Goal: Use online tool/utility: Utilize a website feature to perform a specific function

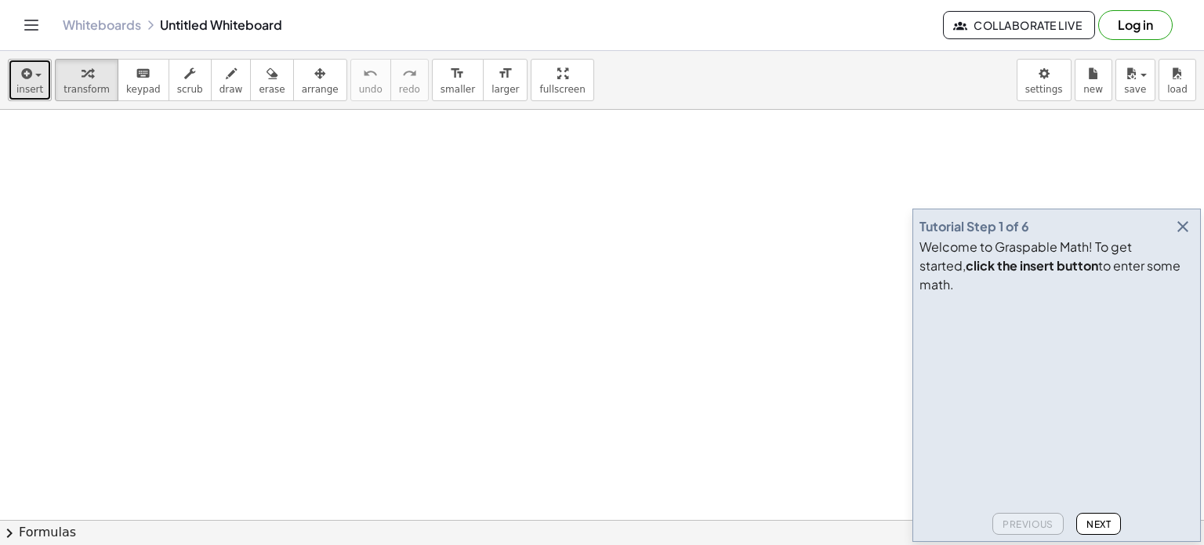
click at [30, 81] on icon "button" at bounding box center [25, 73] width 14 height 19
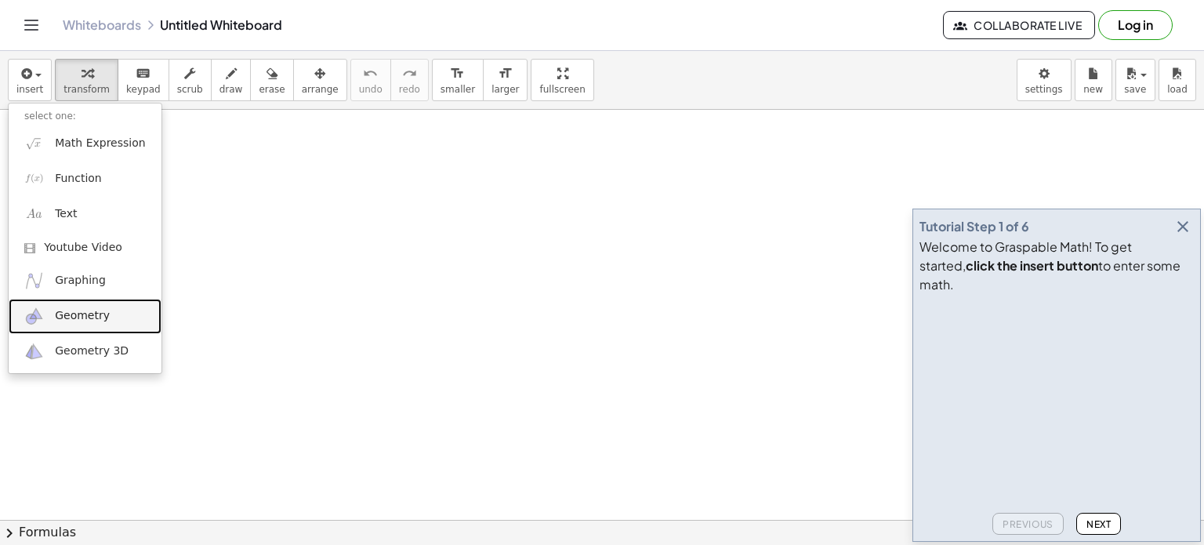
click at [98, 309] on span "Geometry" at bounding box center [82, 316] width 55 height 16
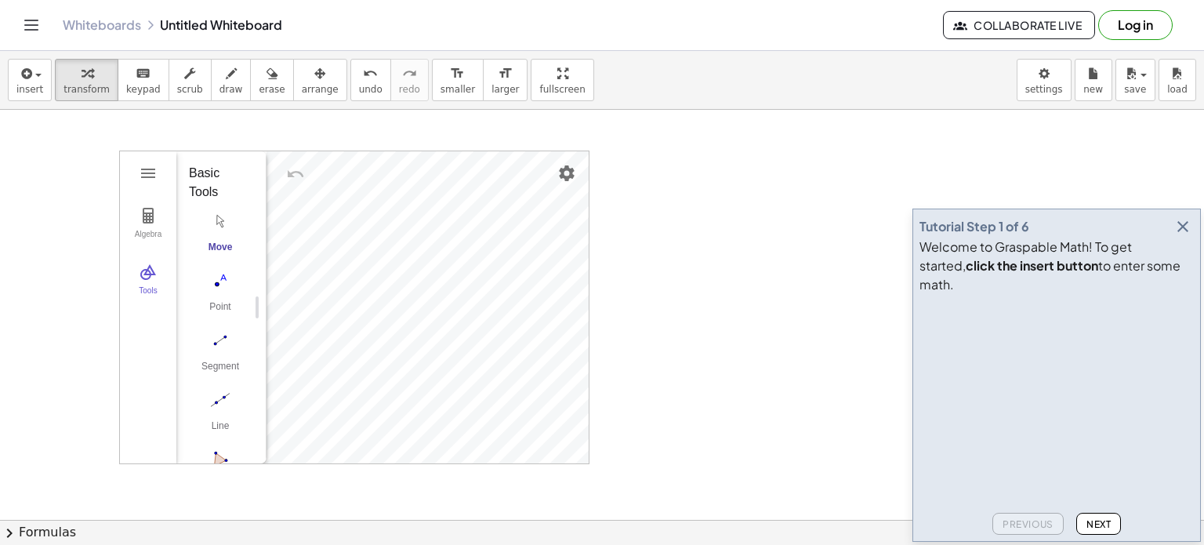
click at [1182, 236] on icon "button" at bounding box center [1183, 226] width 19 height 19
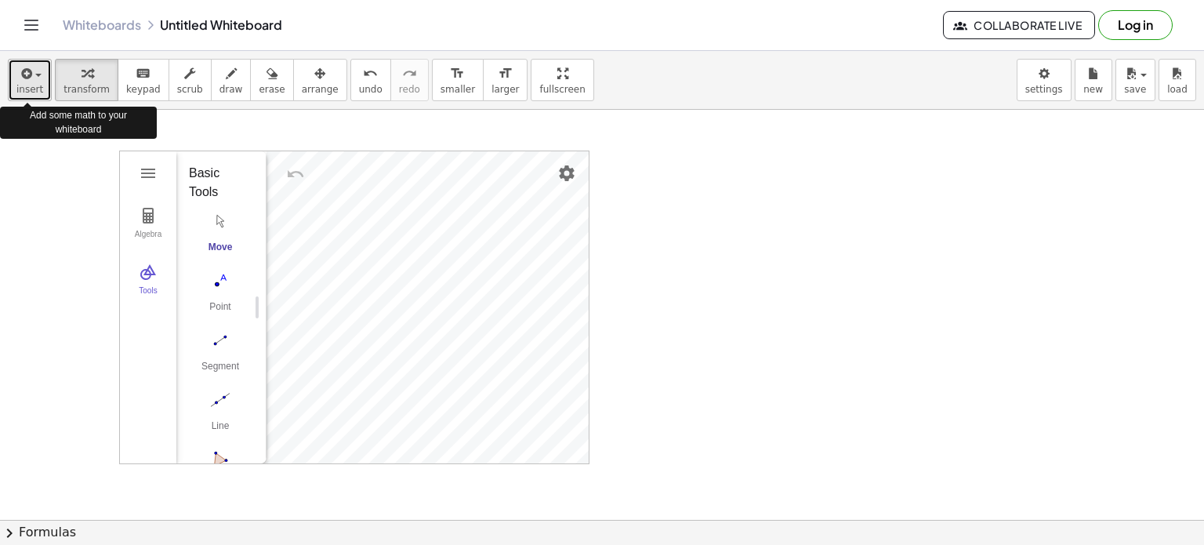
click at [39, 78] on button "insert" at bounding box center [30, 80] width 44 height 42
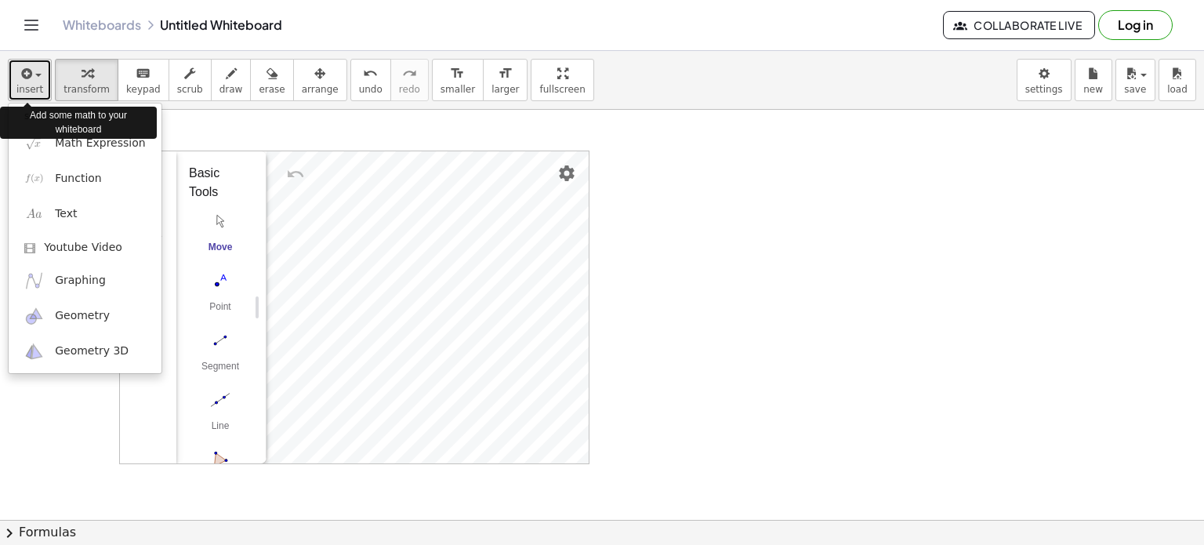
click at [23, 71] on icon "button" at bounding box center [25, 73] width 14 height 19
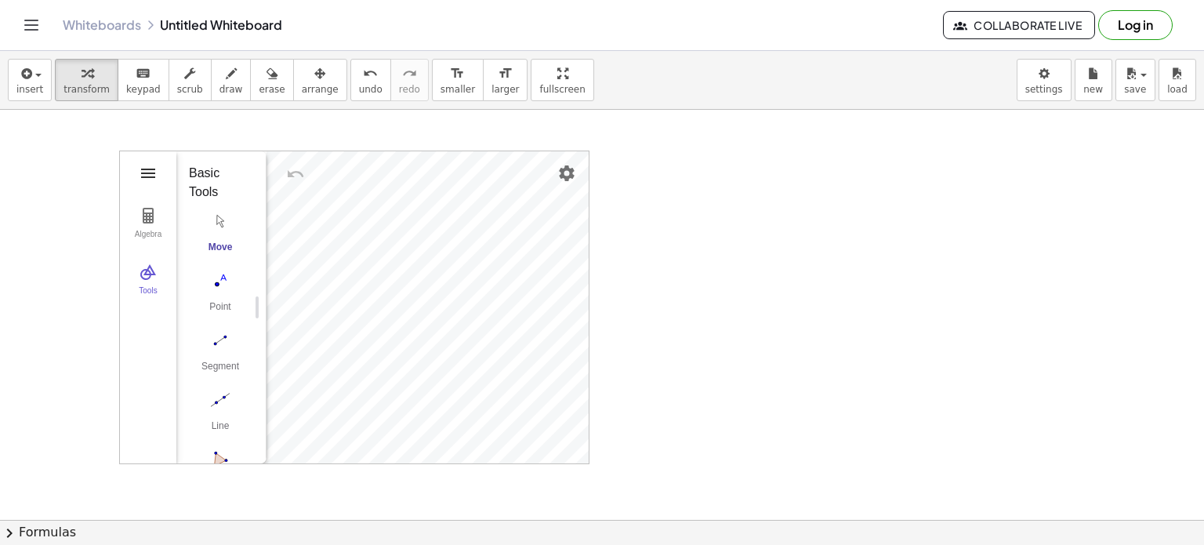
click at [145, 180] on img "Geometry" at bounding box center [148, 173] width 19 height 19
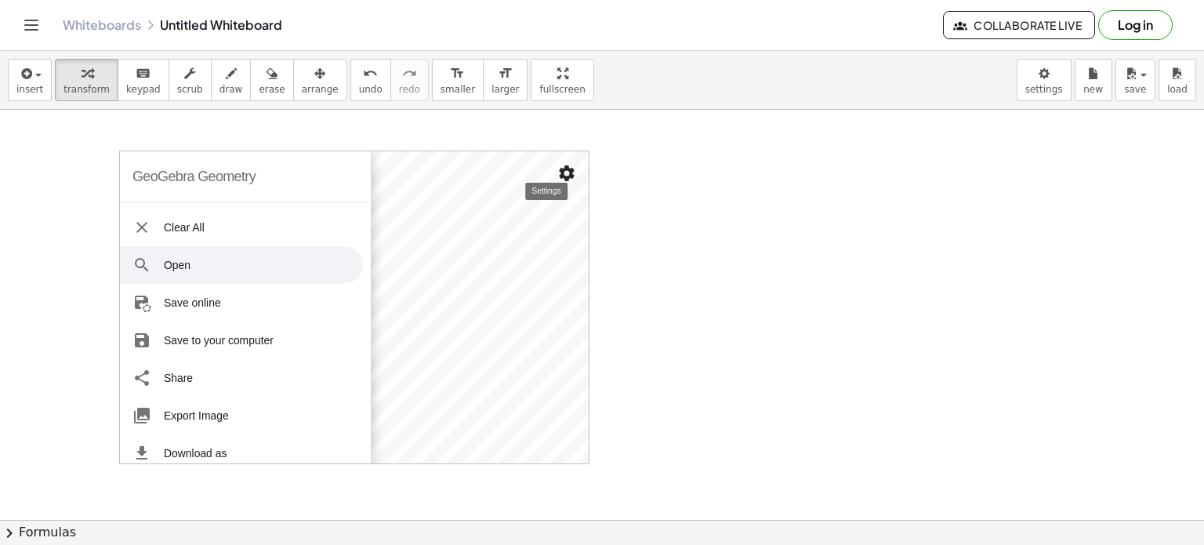
click at [568, 173] on img "Settings" at bounding box center [566, 173] width 19 height 19
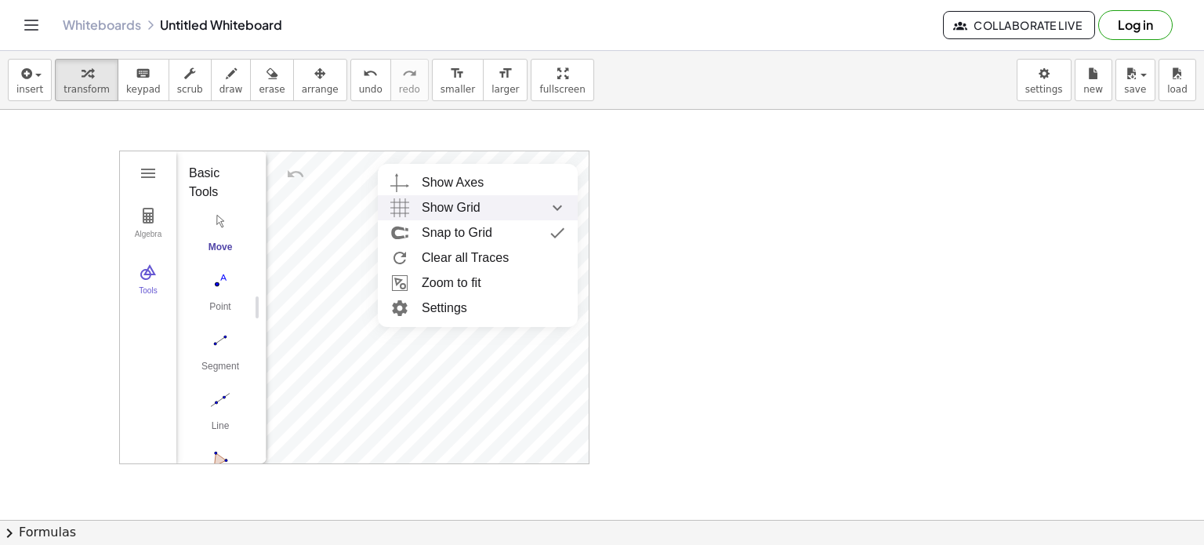
click at [521, 202] on div "Show Grid" at bounding box center [493, 207] width 143 height 25
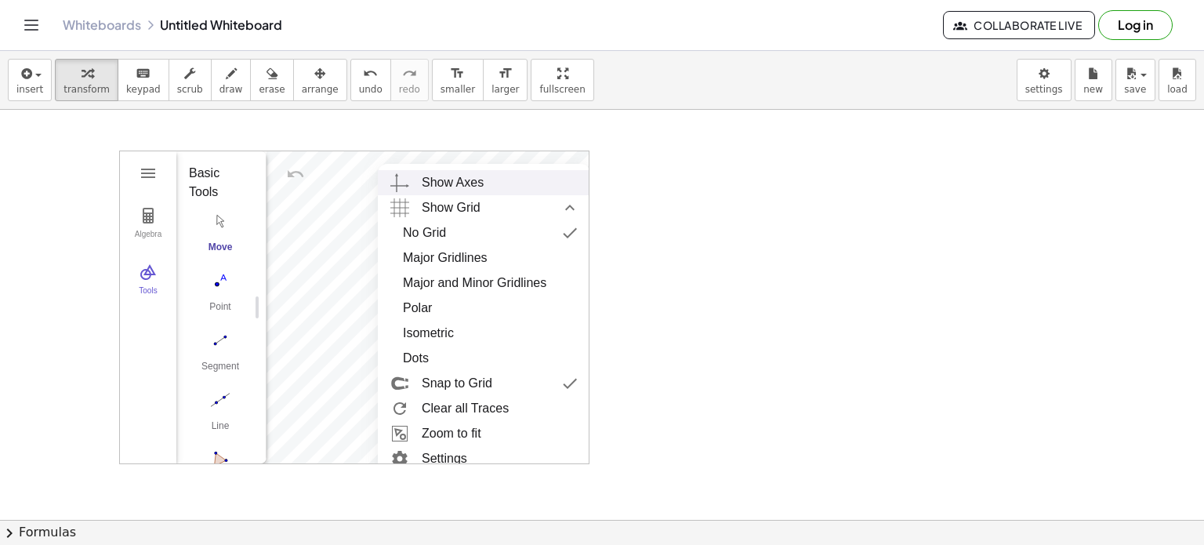
click at [459, 177] on div "Show Axes" at bounding box center [453, 182] width 62 height 25
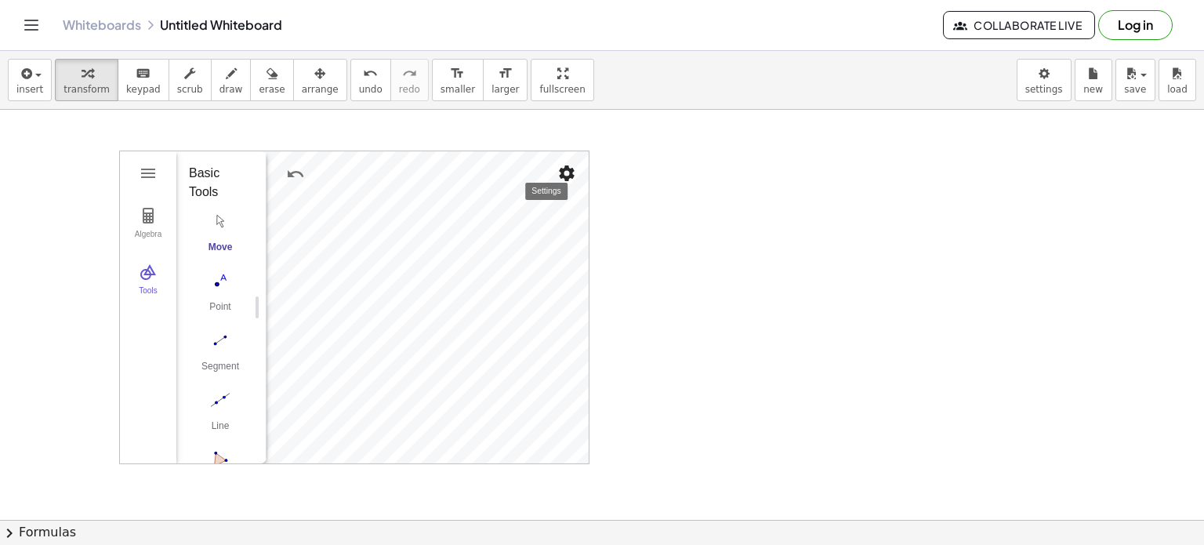
click at [569, 169] on img "Settings" at bounding box center [566, 173] width 19 height 19
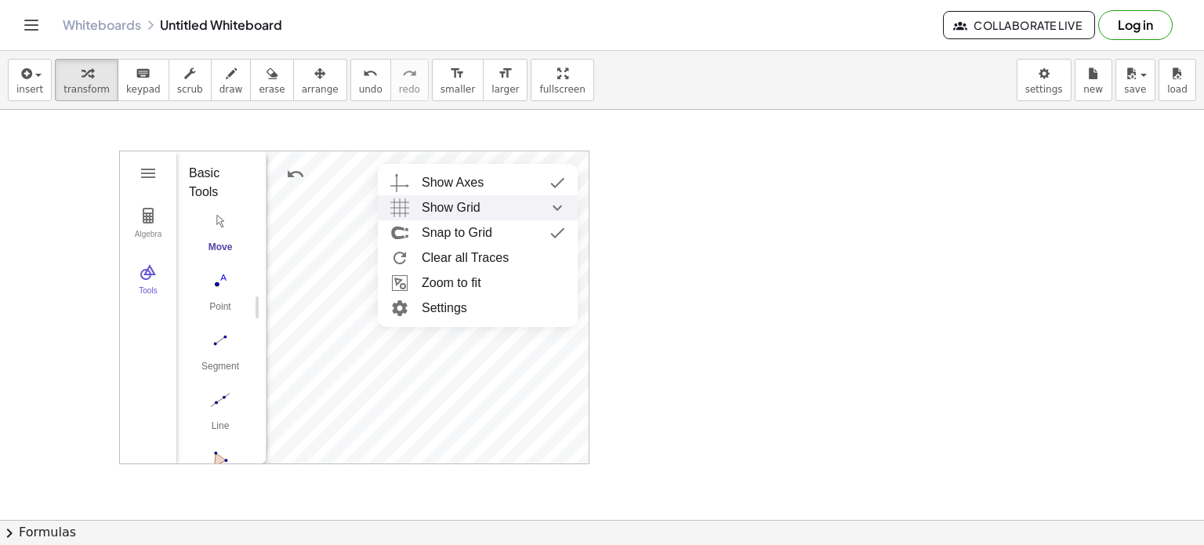
click at [489, 212] on div "Show Grid" at bounding box center [493, 207] width 143 height 25
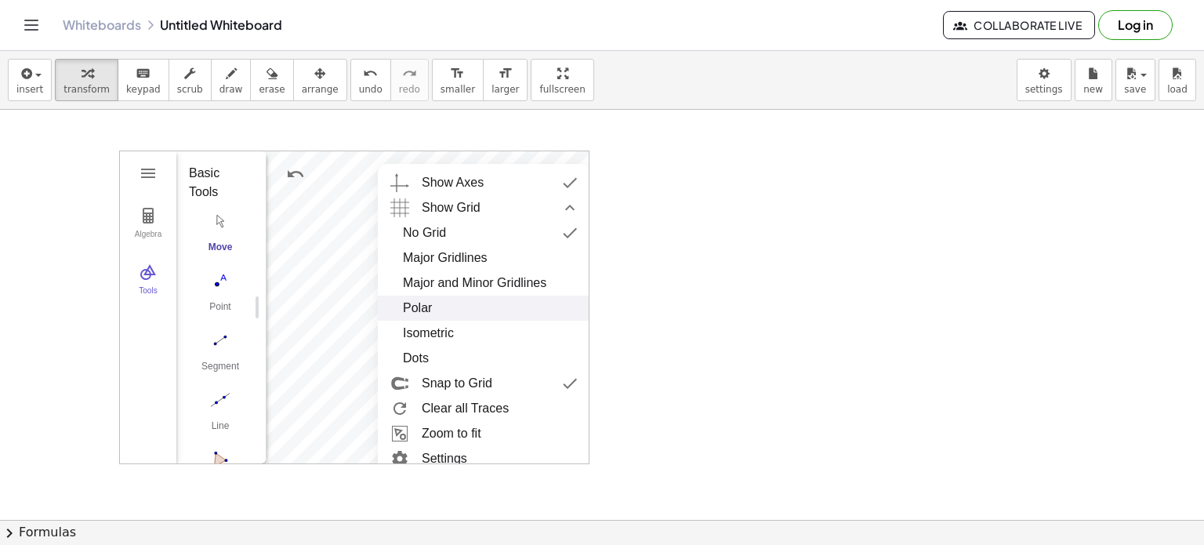
click at [420, 296] on div "Polar" at bounding box center [417, 308] width 29 height 25
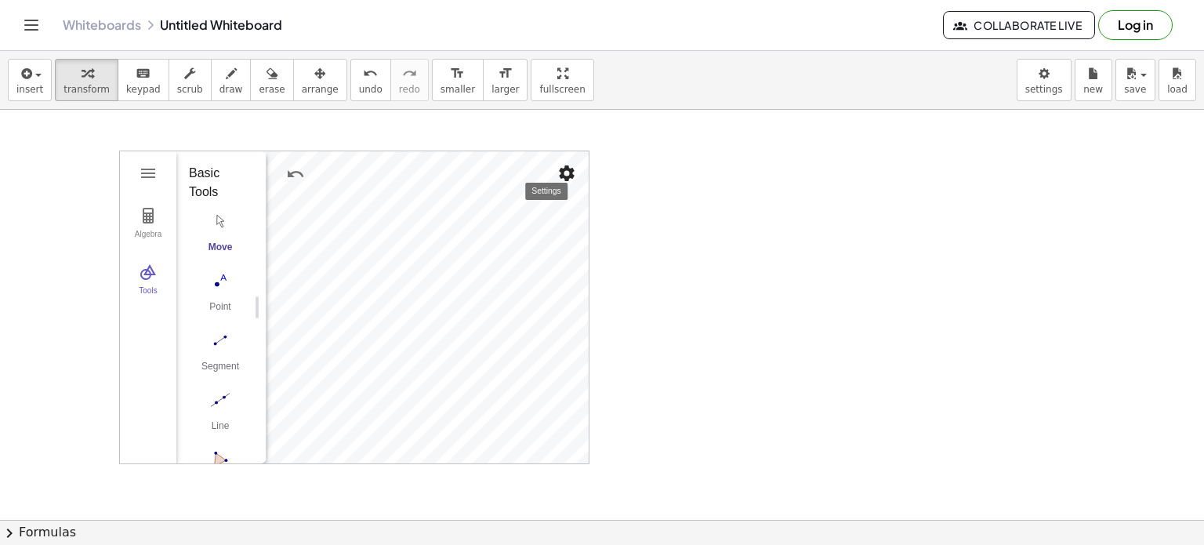
click at [565, 173] on img "Settings" at bounding box center [566, 173] width 19 height 19
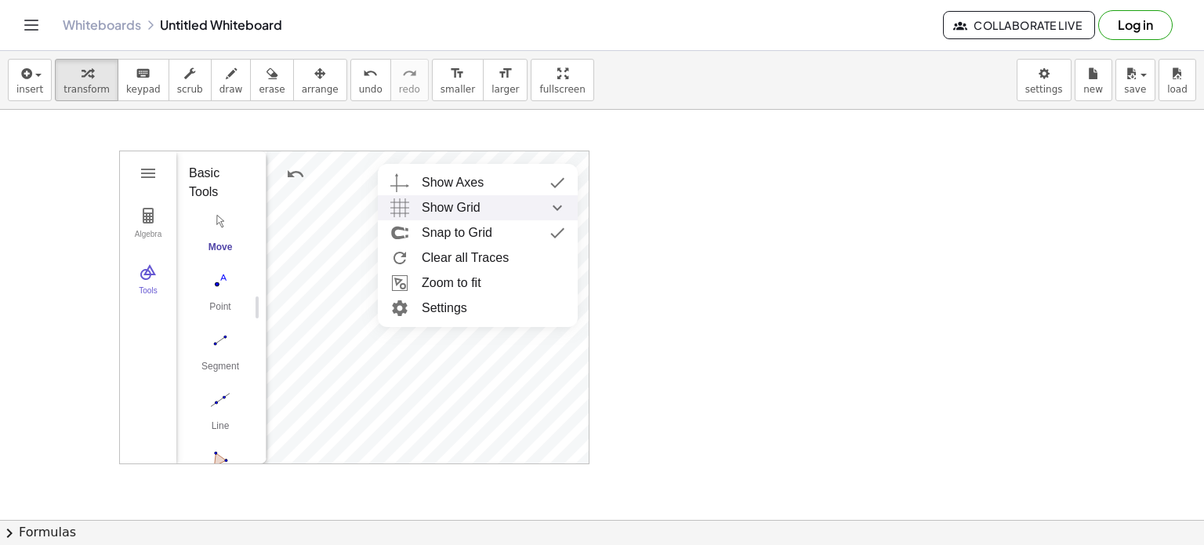
click at [482, 208] on div "Show Grid" at bounding box center [493, 207] width 143 height 25
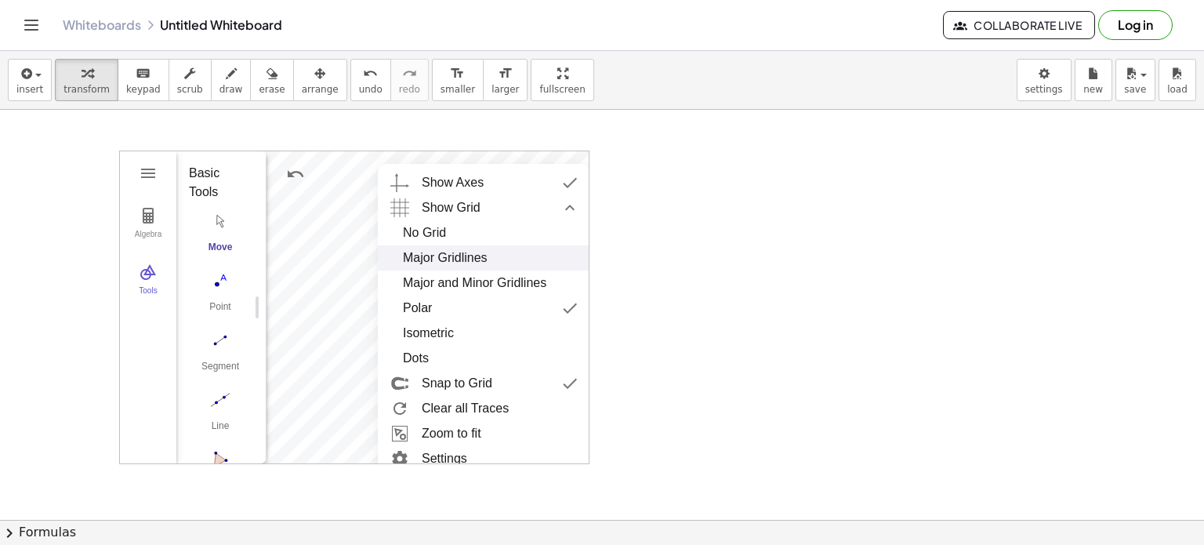
click at [461, 255] on div "Major Gridlines" at bounding box center [445, 257] width 85 height 25
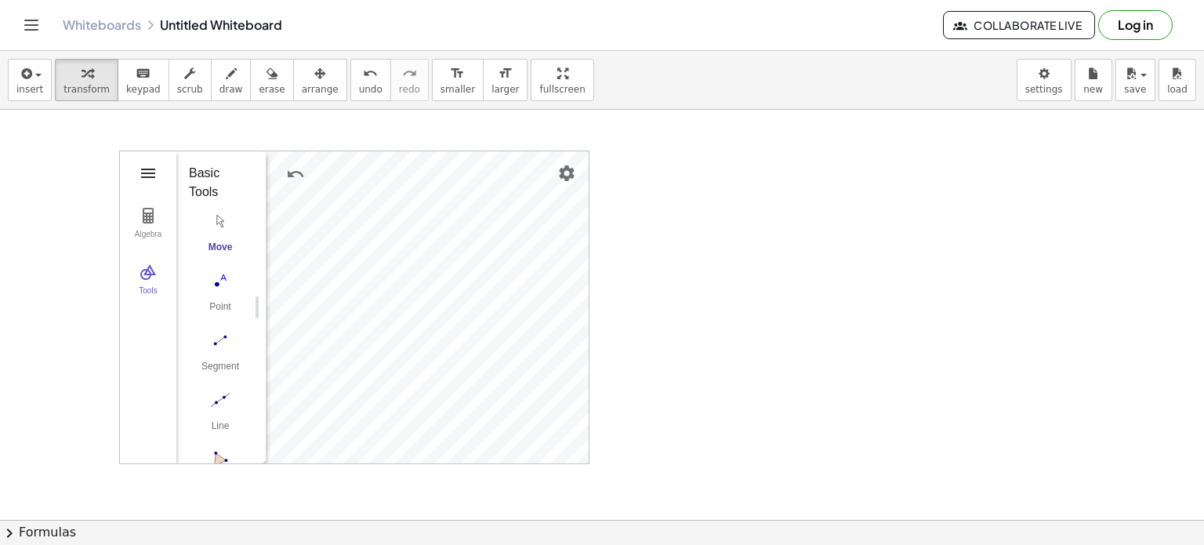
click at [154, 166] on img "Geometry" at bounding box center [148, 173] width 19 height 19
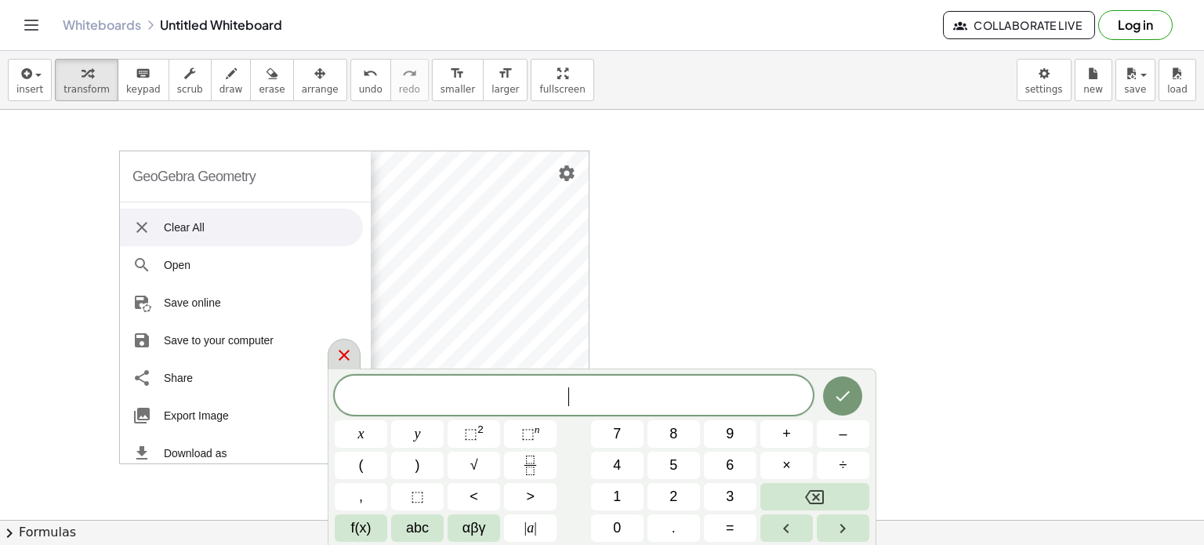
click at [350, 352] on icon at bounding box center [344, 355] width 19 height 19
